Goal: Task Accomplishment & Management: Complete application form

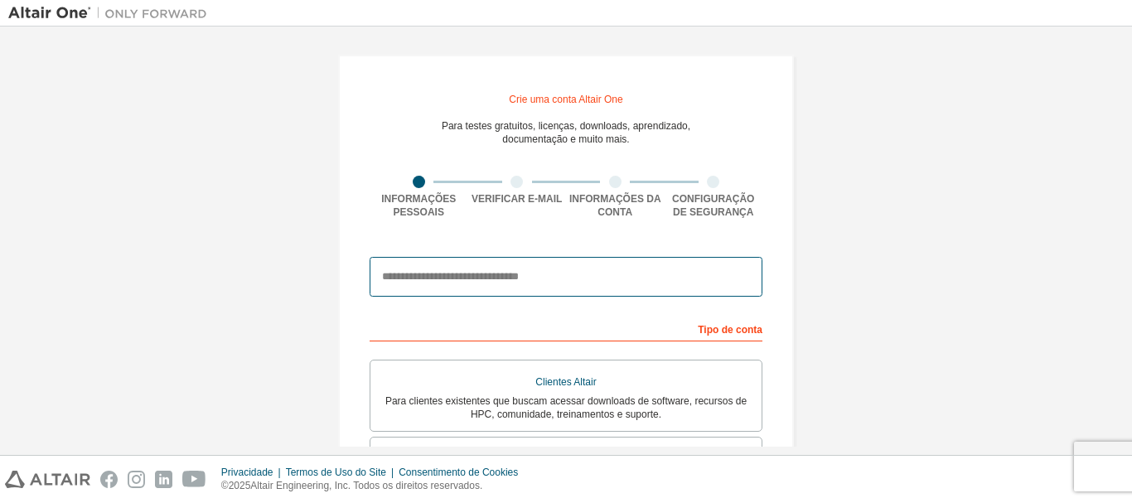
click at [524, 280] on input "email" at bounding box center [565, 277] width 393 height 40
type input "**********"
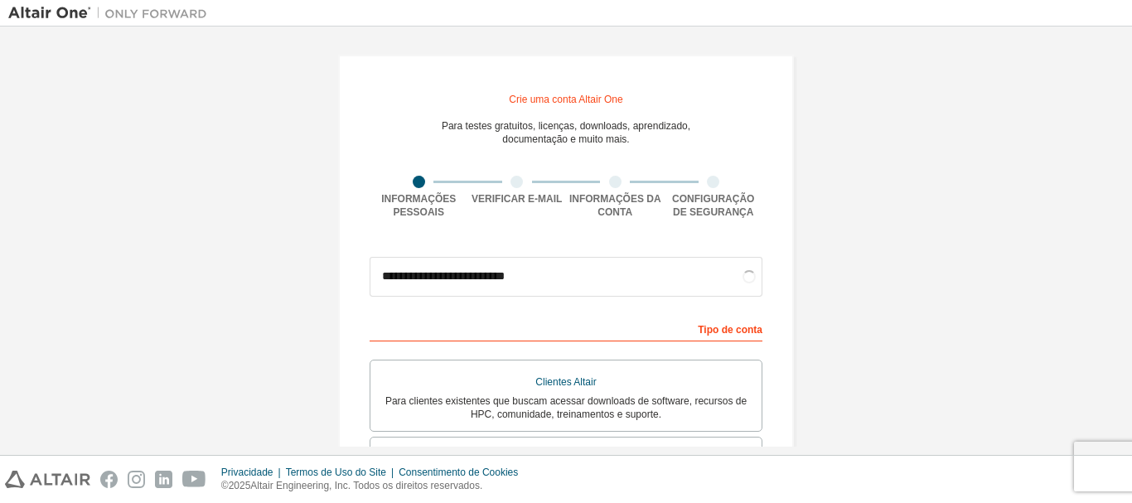
click at [735, 335] on font "Tipo de conta" at bounding box center [730, 330] width 65 height 12
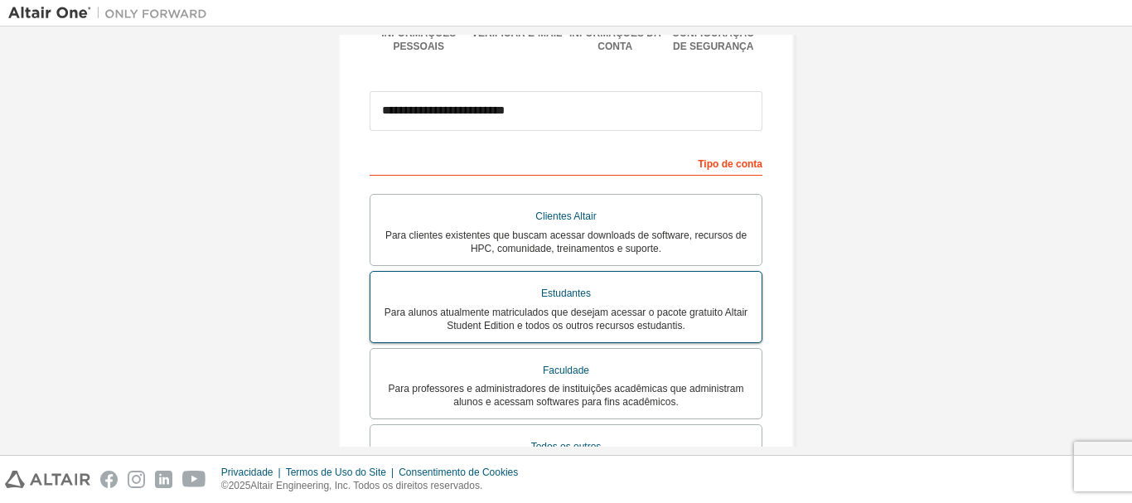
scroll to position [249, 0]
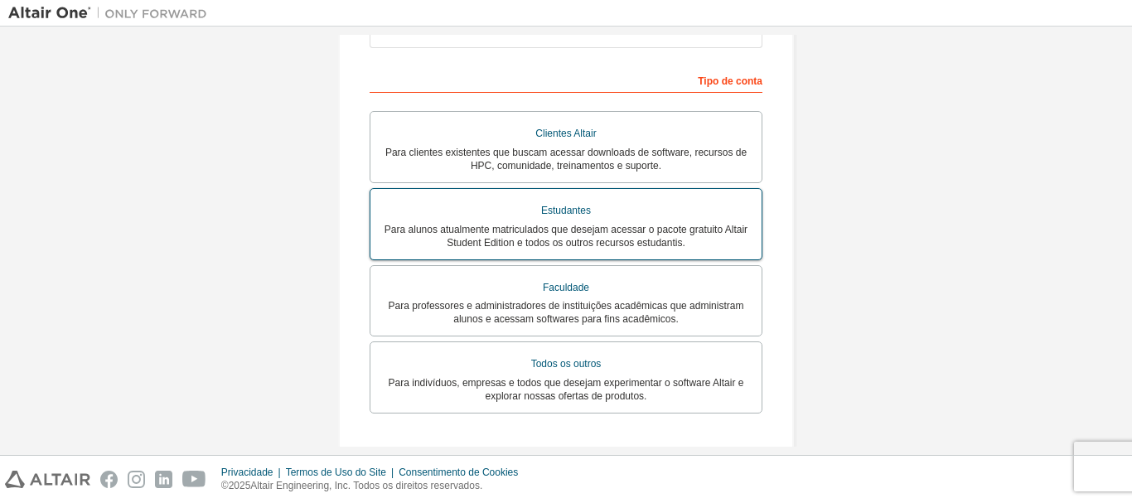
click at [559, 228] on font "Para alunos atualmente matriculados que desejam acessar o pacote gratuito Altai…" at bounding box center [565, 236] width 363 height 25
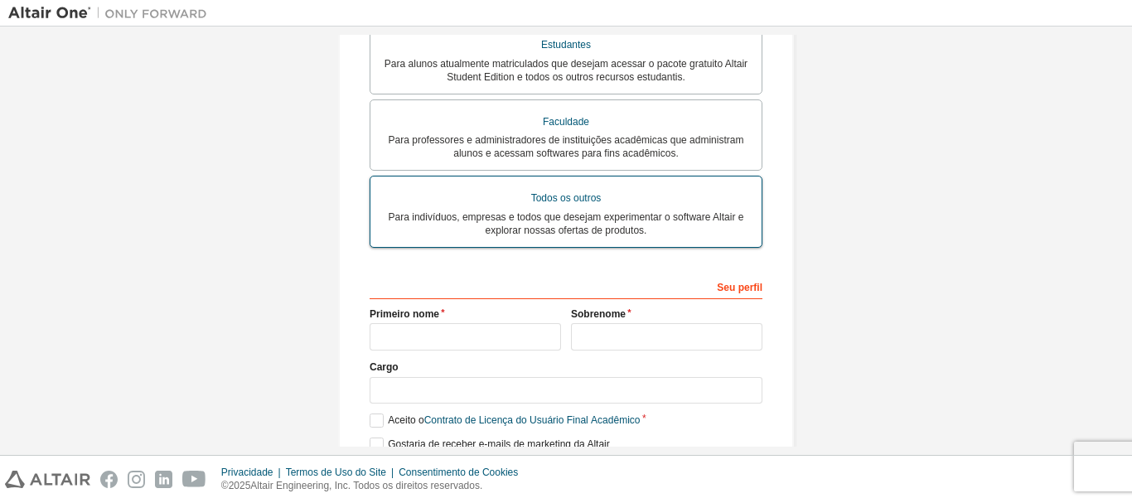
scroll to position [487, 0]
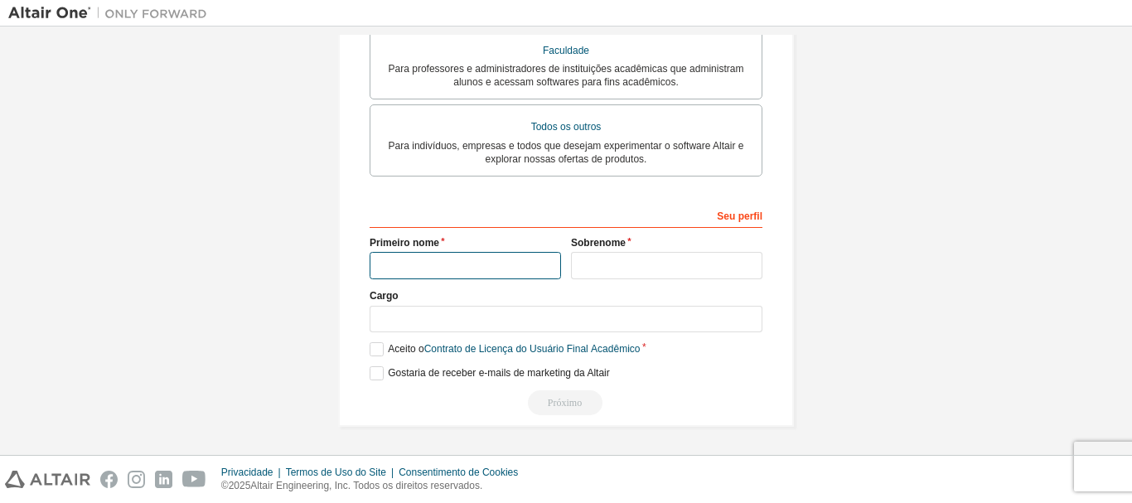
click at [458, 266] on input "text" at bounding box center [464, 265] width 191 height 27
type input "******"
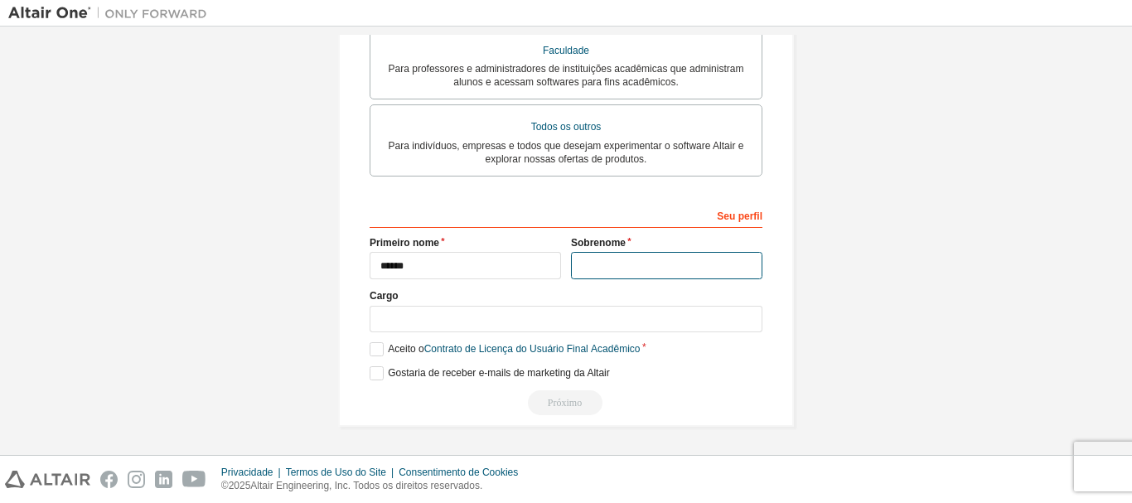
click at [626, 266] on input "text" at bounding box center [666, 265] width 191 height 27
type input "*********"
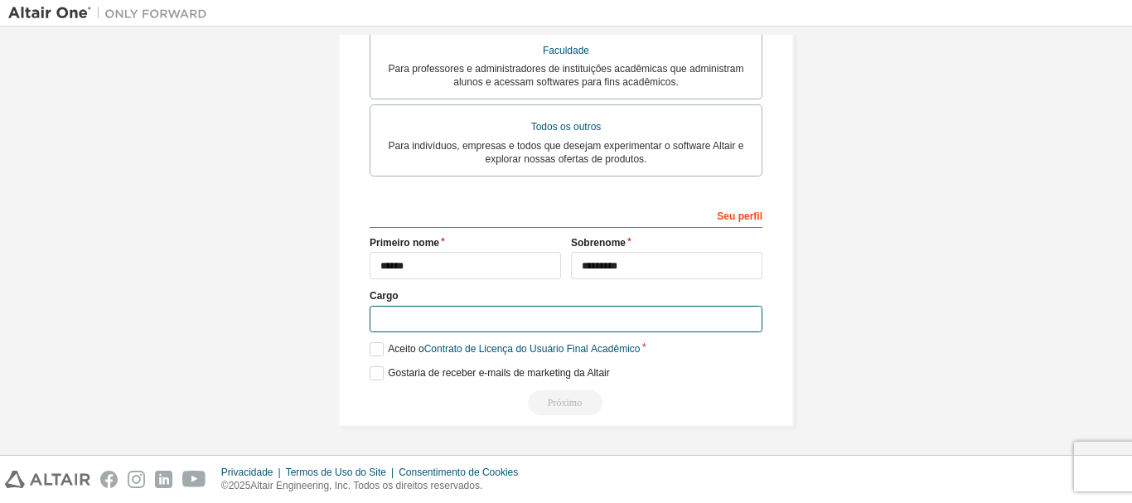
click at [597, 318] on input "text" at bounding box center [565, 319] width 393 height 27
type input "*********"
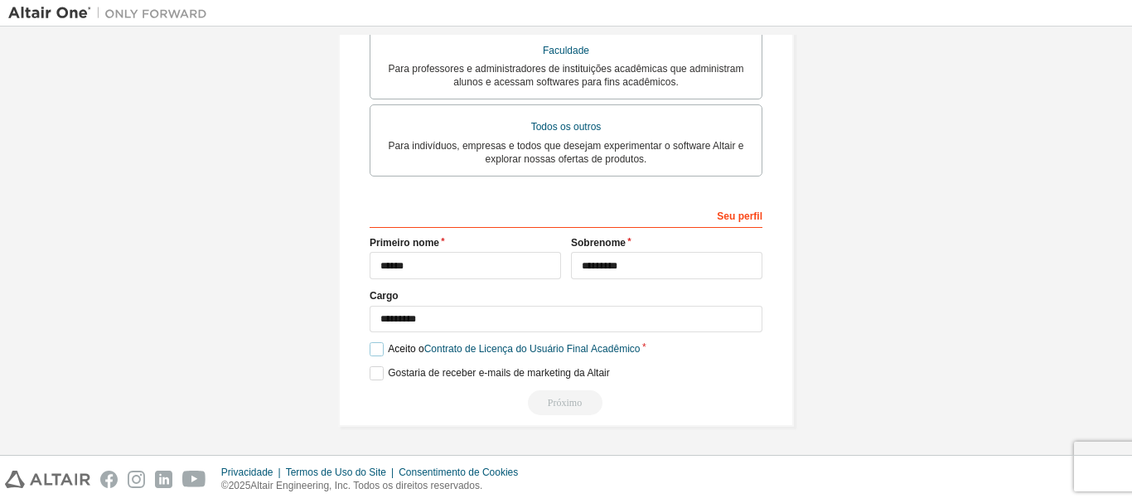
click at [369, 344] on label "Aceito o Contrato de Licença do Usuário Final Acadêmico" at bounding box center [504, 349] width 270 height 14
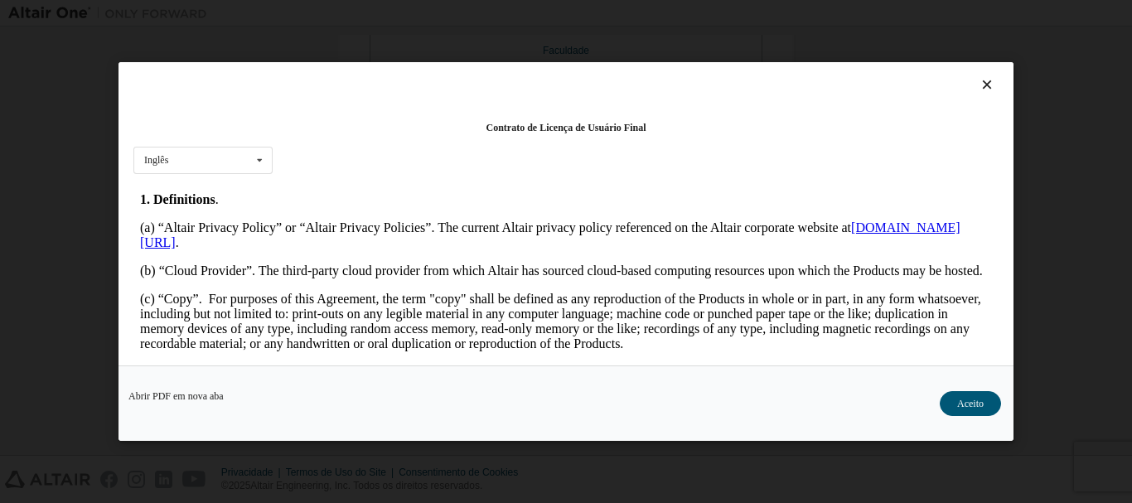
scroll to position [746, 0]
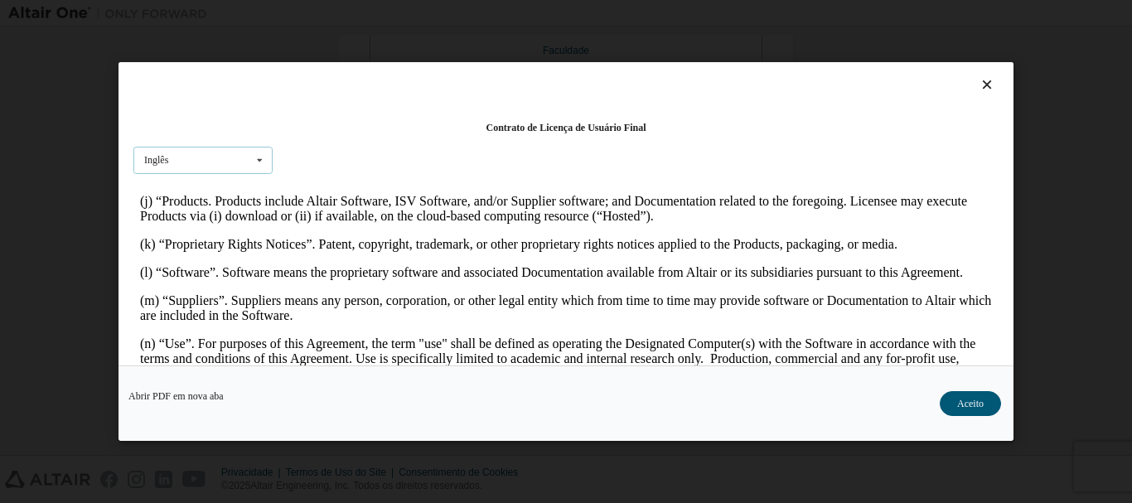
click at [260, 162] on icon at bounding box center [259, 160] width 21 height 26
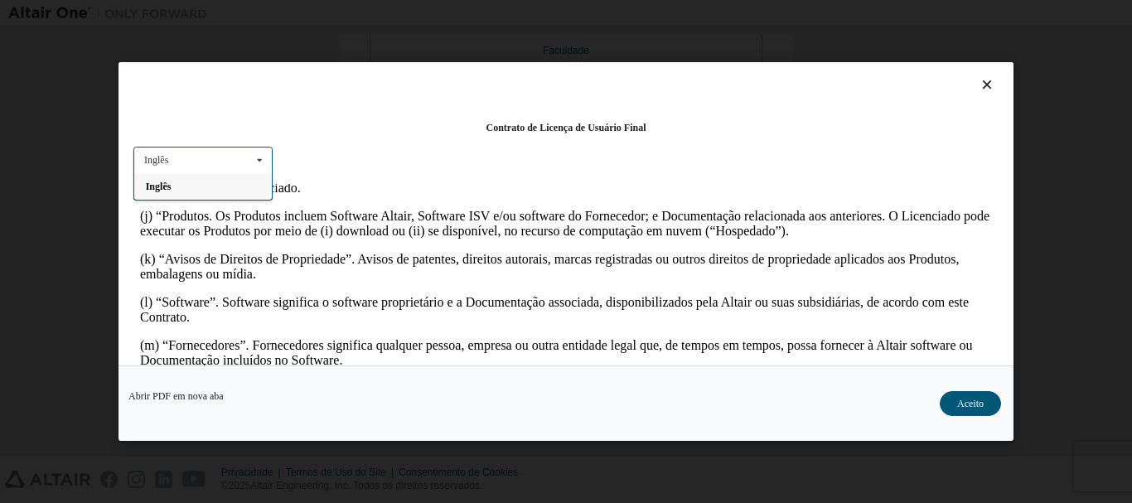
click at [253, 152] on icon at bounding box center [259, 160] width 21 height 26
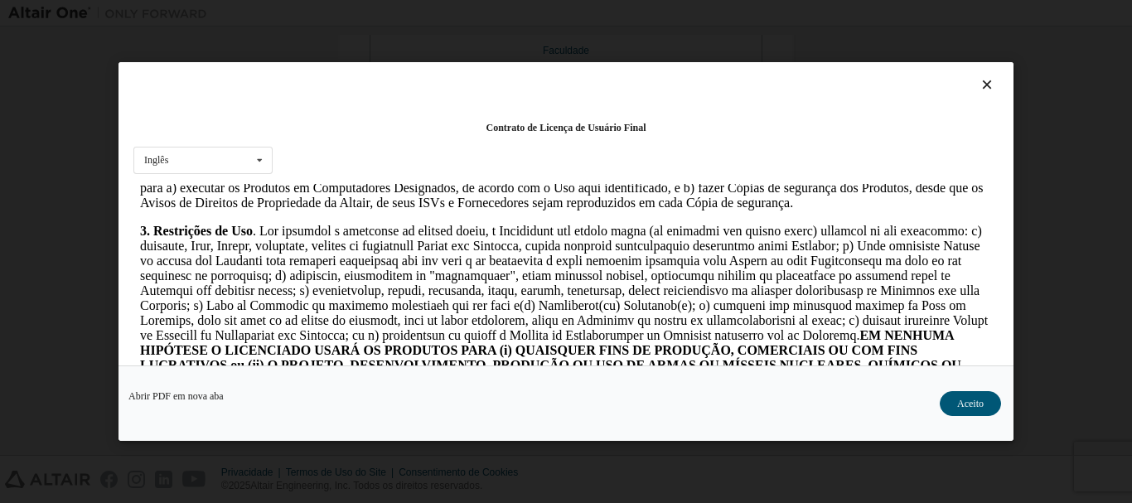
scroll to position [1491, 0]
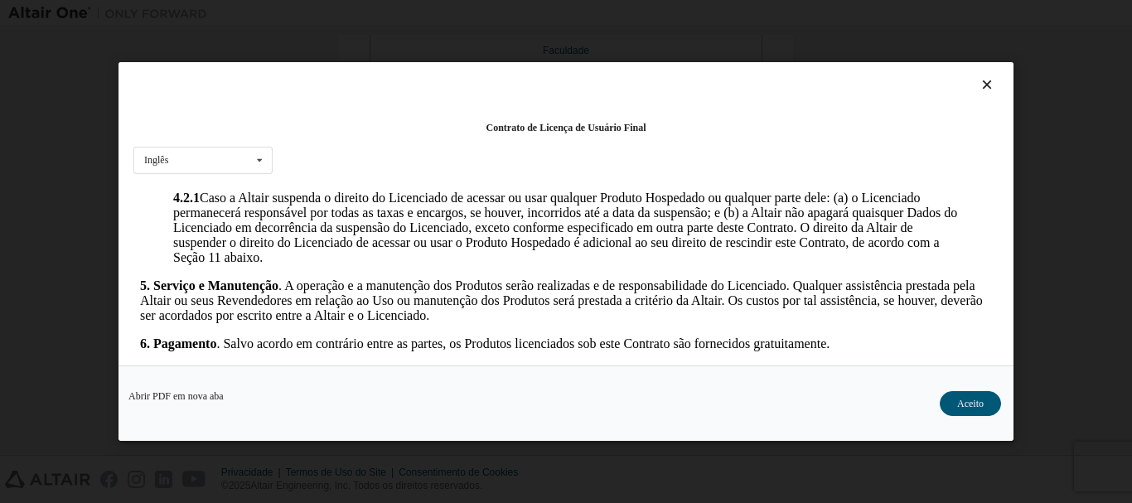
click at [978, 84] on icon at bounding box center [986, 84] width 17 height 15
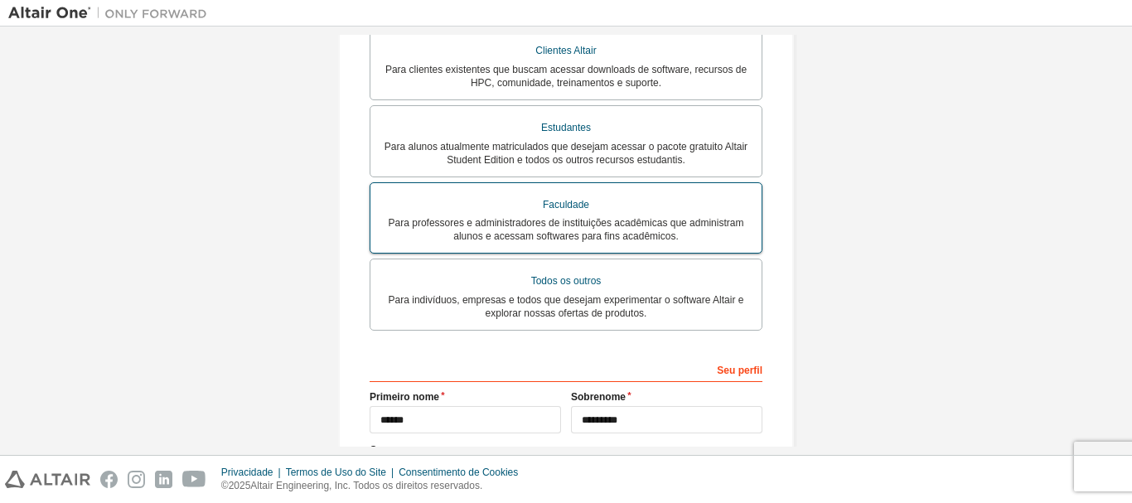
scroll to position [487, 0]
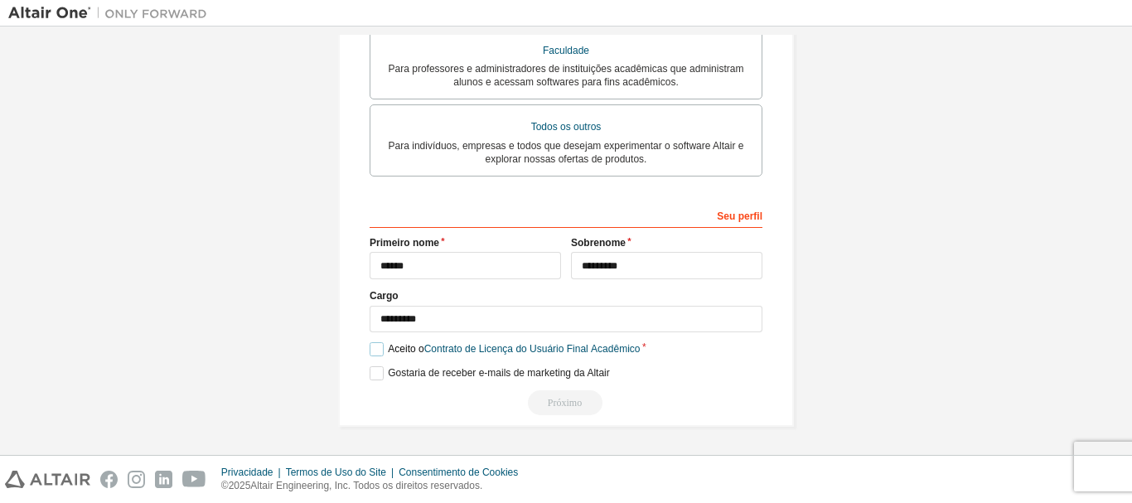
click at [369, 350] on label "Aceito o Contrato de Licença do Usuário Final Acadêmico" at bounding box center [504, 349] width 270 height 14
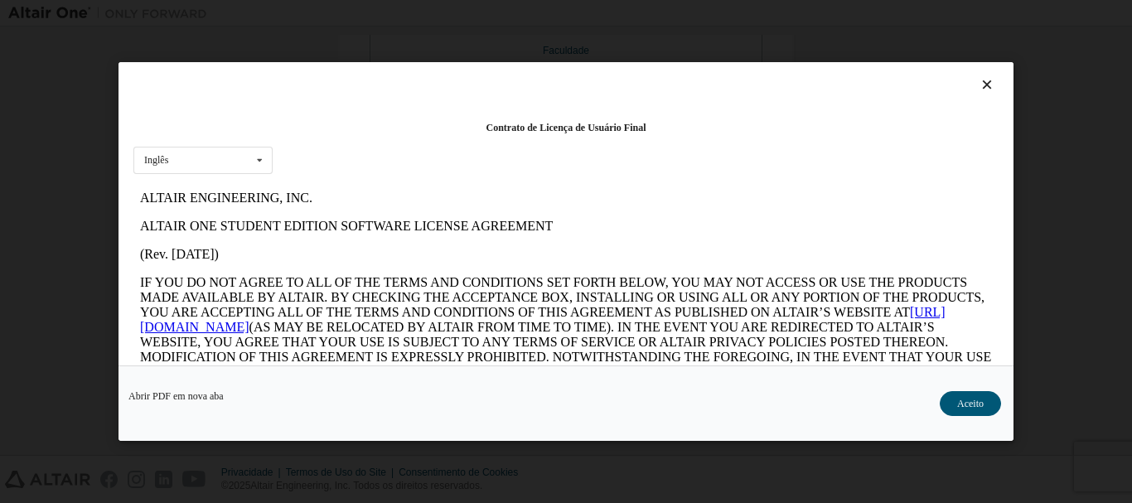
scroll to position [0, 0]
click at [963, 401] on font "Aceito" at bounding box center [970, 404] width 27 height 12
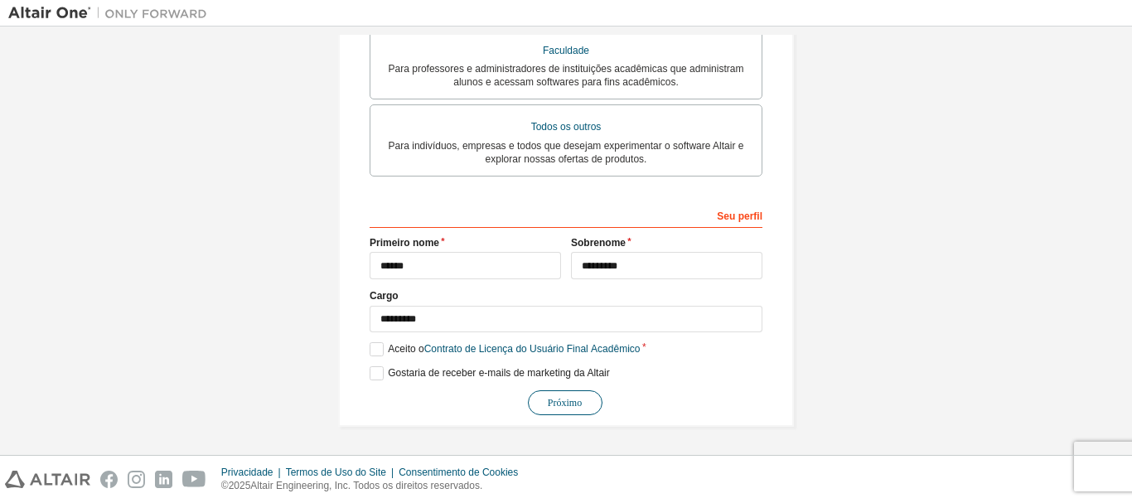
click at [561, 399] on font "Próximo" at bounding box center [565, 403] width 34 height 12
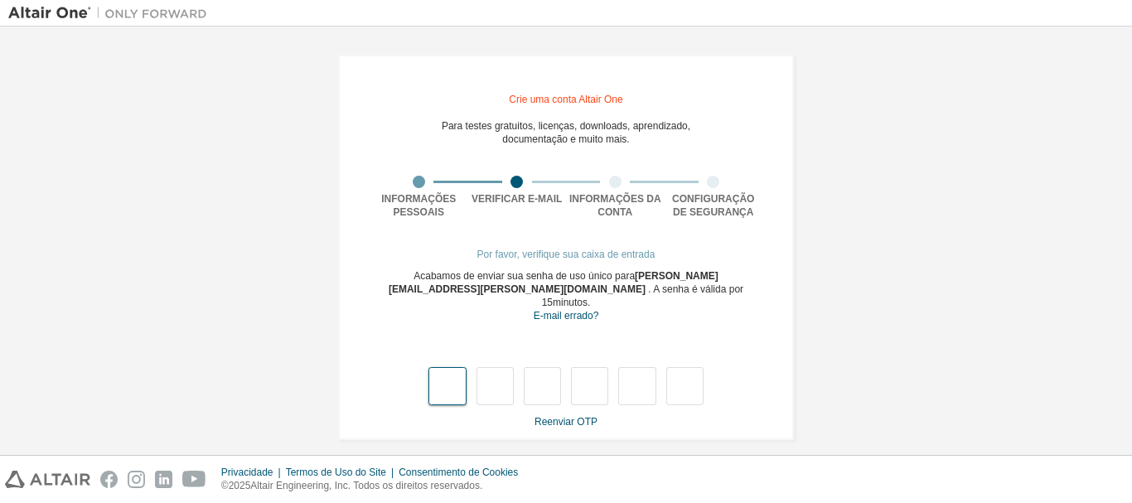
click at [454, 369] on input "text" at bounding box center [446, 386] width 37 height 38
type input "*"
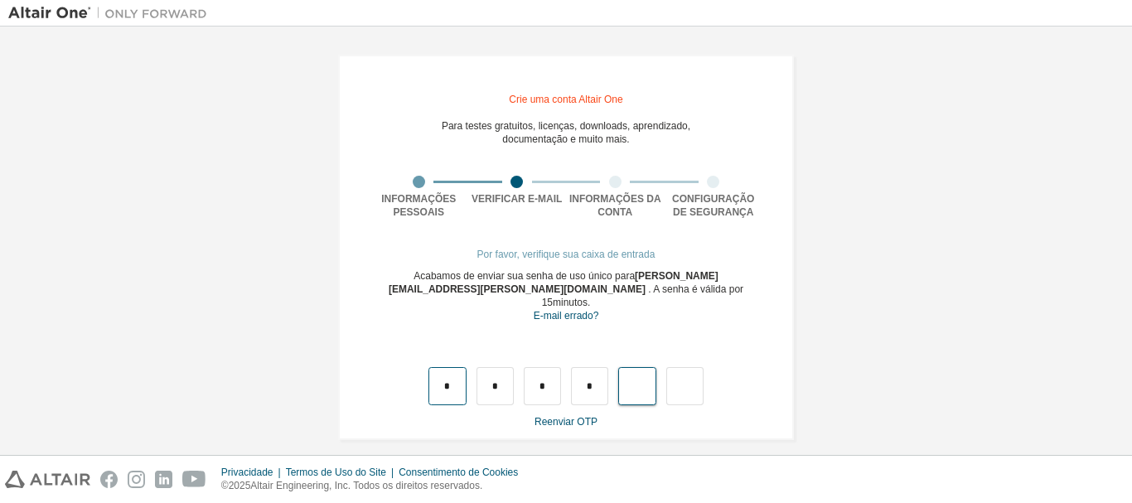
type input "*"
